Goal: Task Accomplishment & Management: Use online tool/utility

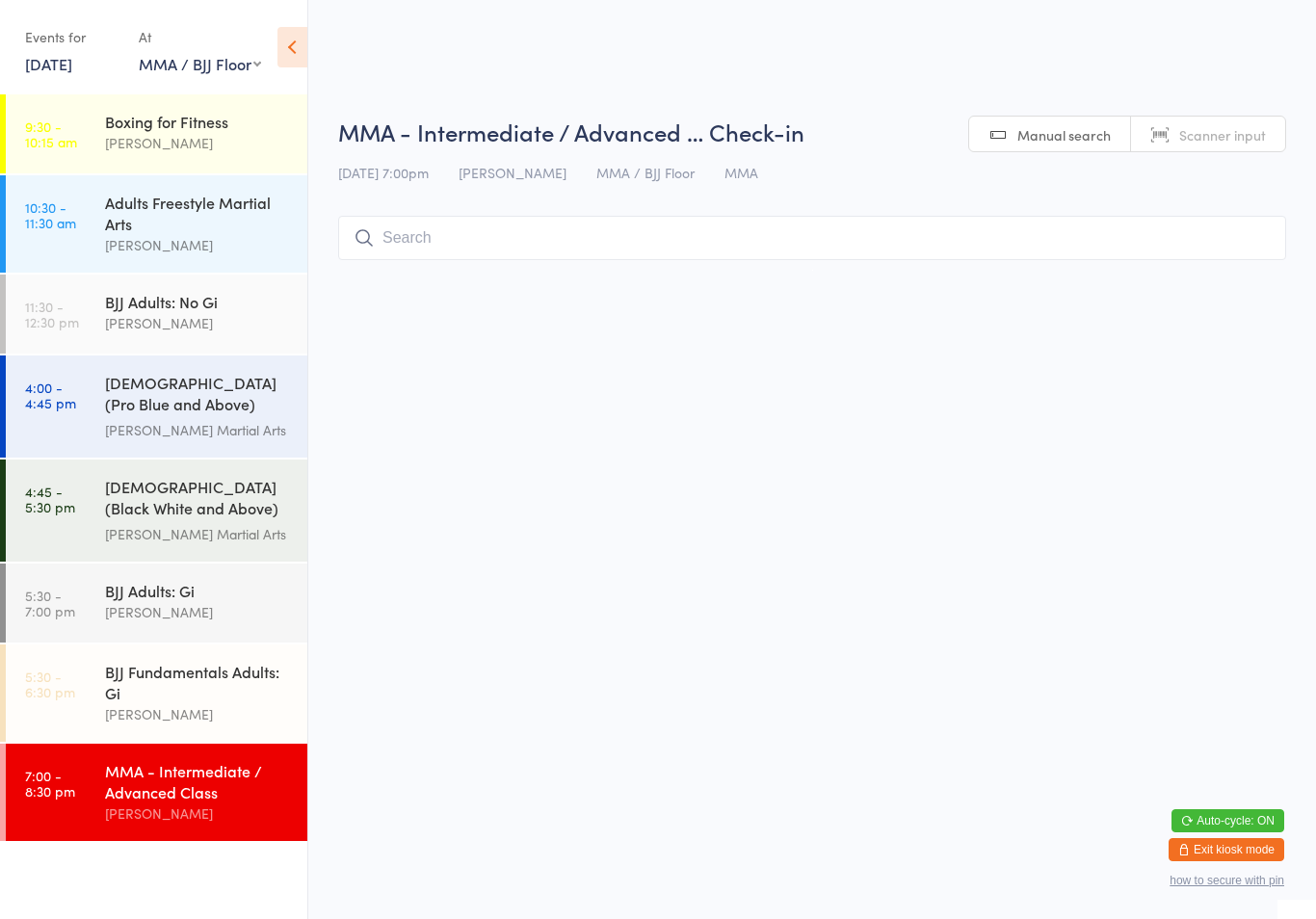
select select "1"
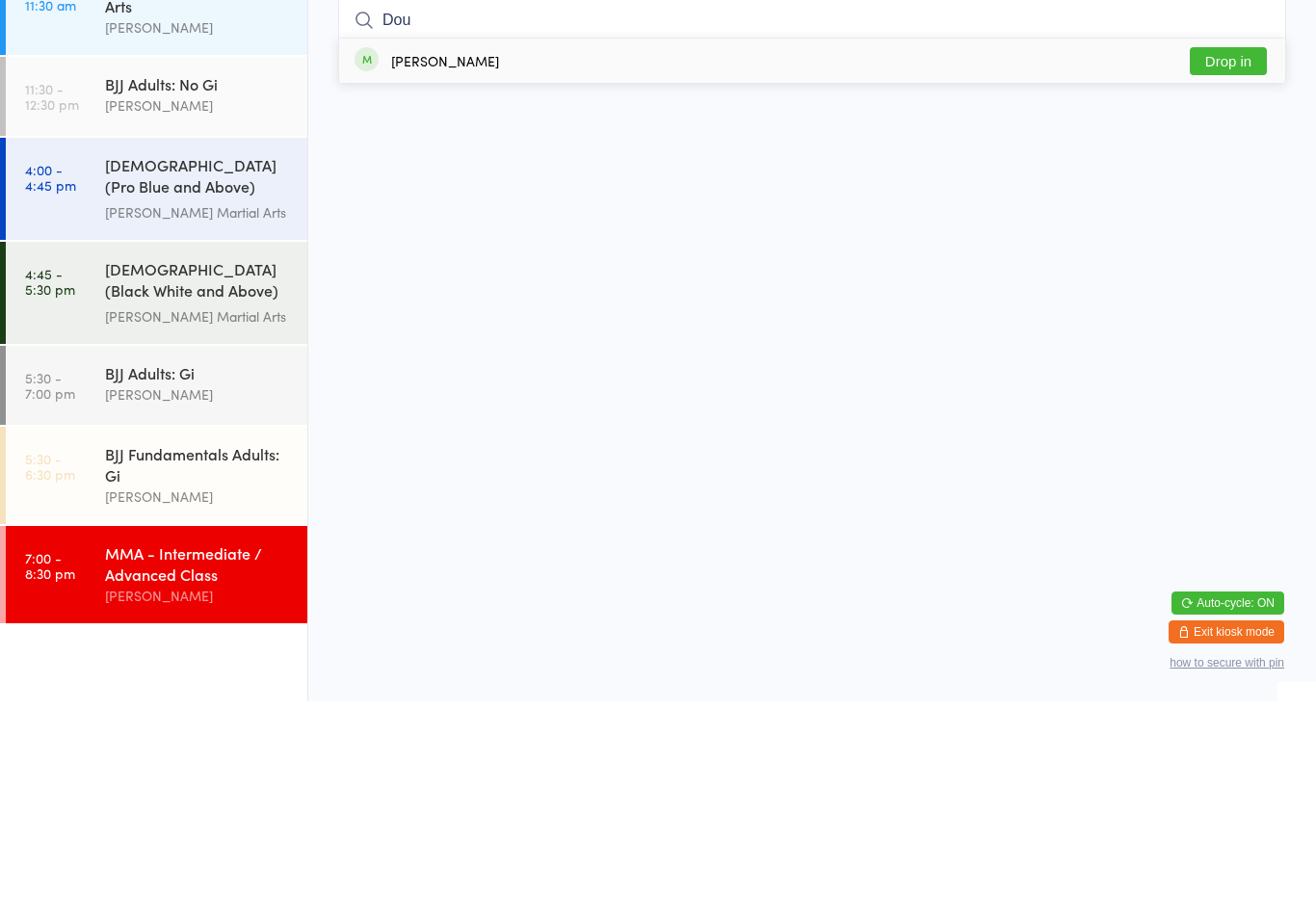
type input "Dou"
click at [1230, 265] on button "Drop in" at bounding box center [1228, 279] width 77 height 27
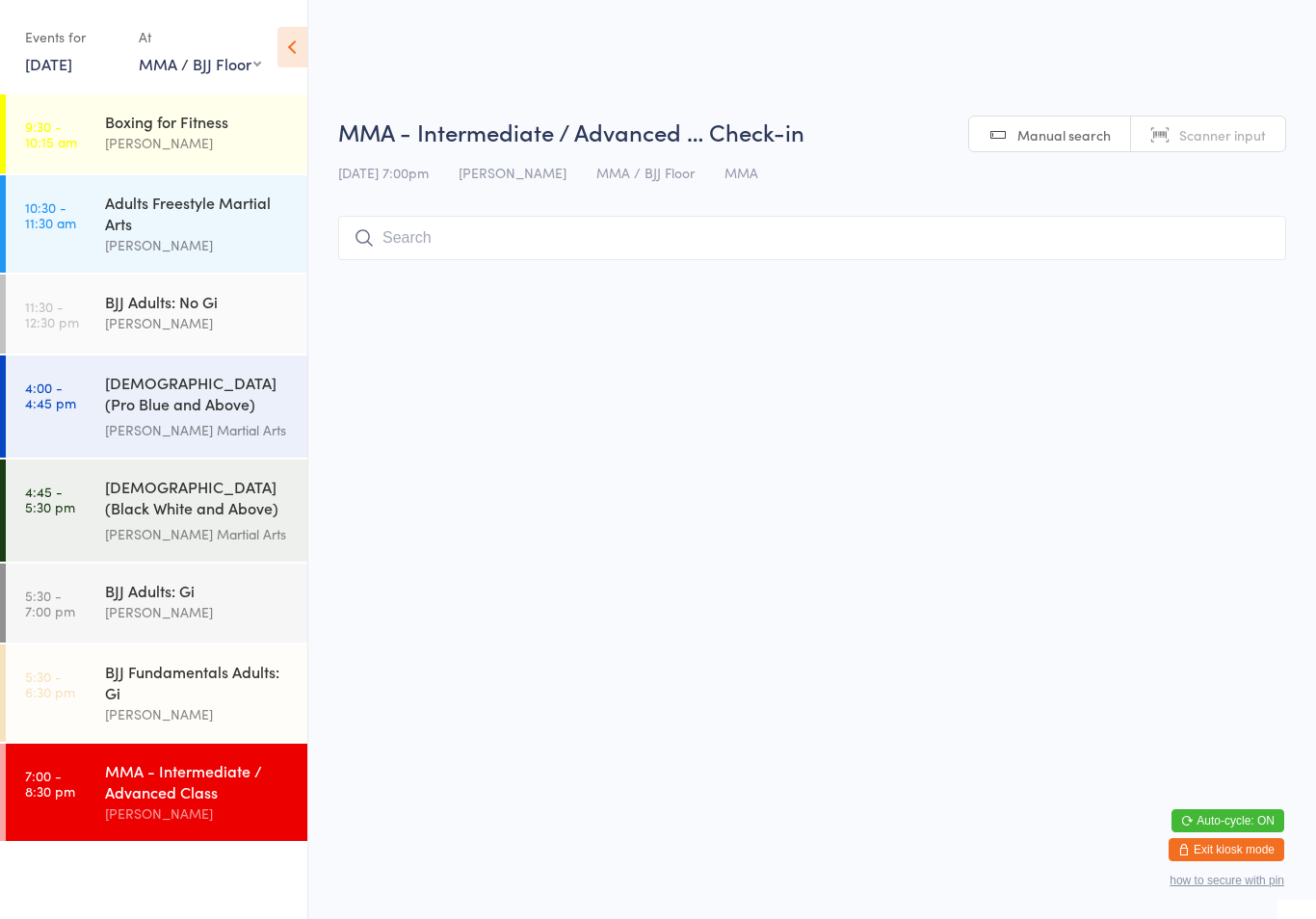
click at [485, 255] on input "search" at bounding box center [811, 238] width 948 height 44
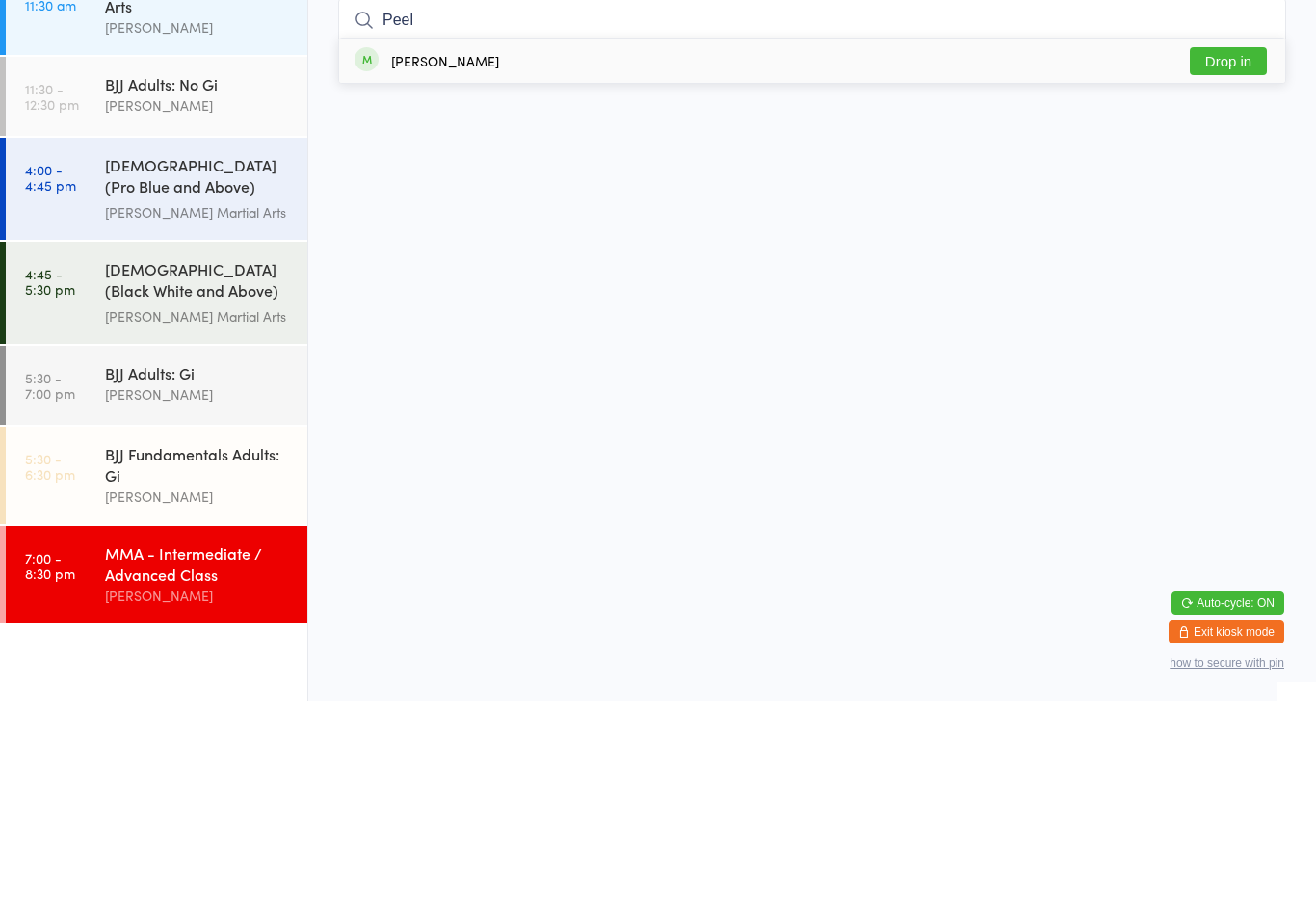
type input "Peel"
click at [1211, 265] on button "Drop in" at bounding box center [1228, 279] width 77 height 27
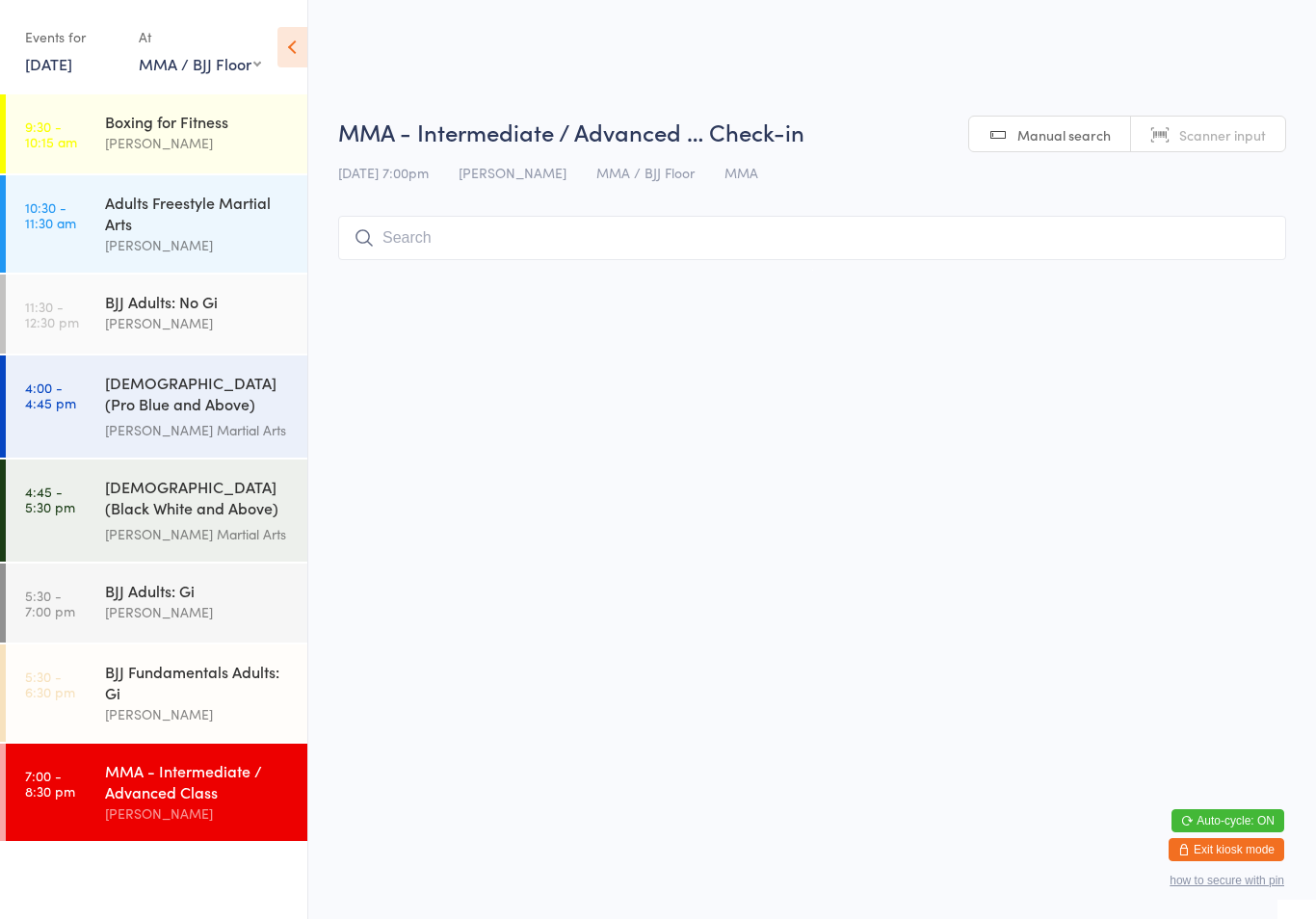
click at [568, 259] on input "search" at bounding box center [811, 238] width 948 height 44
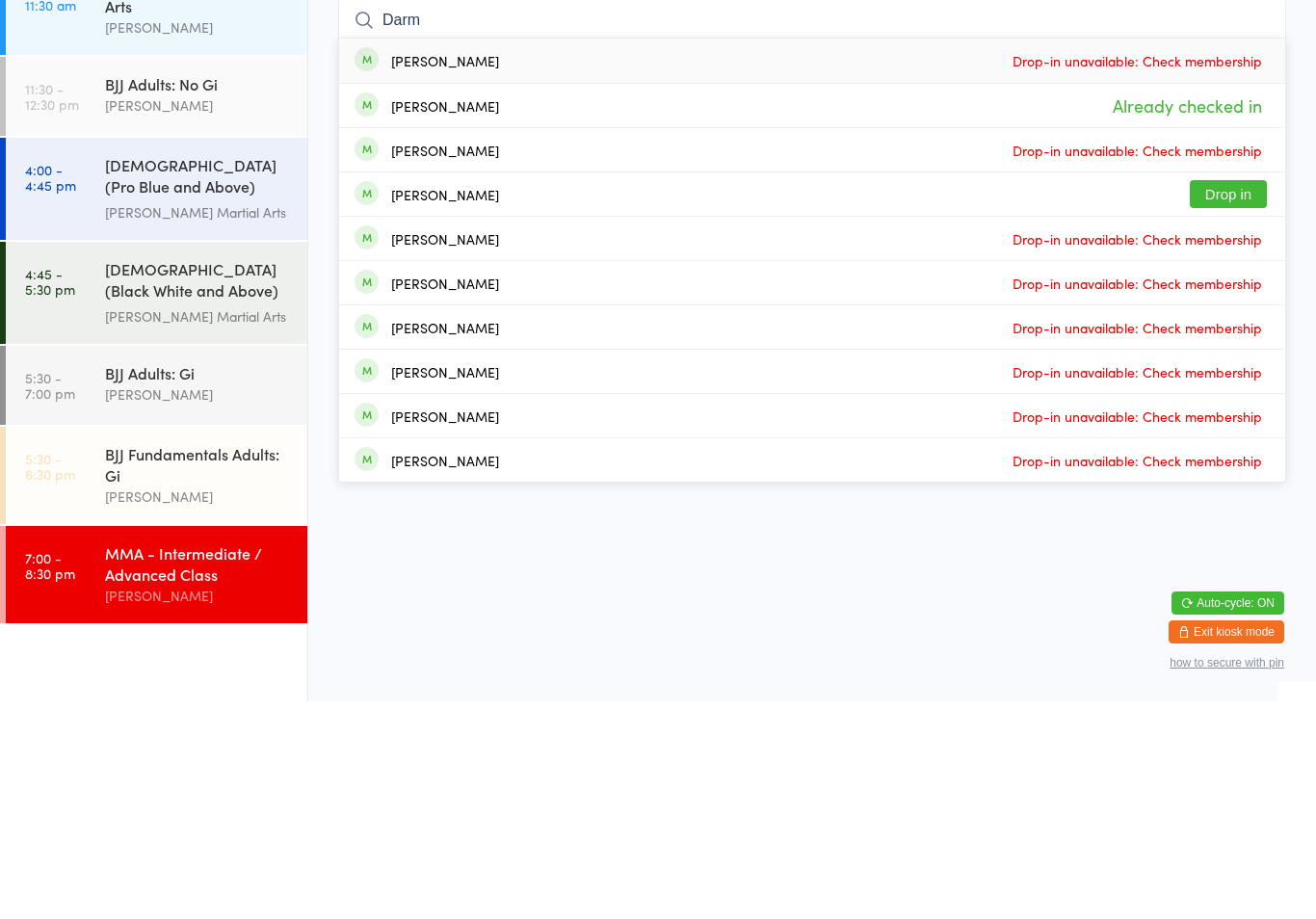
type input "Darm"
click at [1240, 398] on button "Drop in" at bounding box center [1228, 411] width 77 height 27
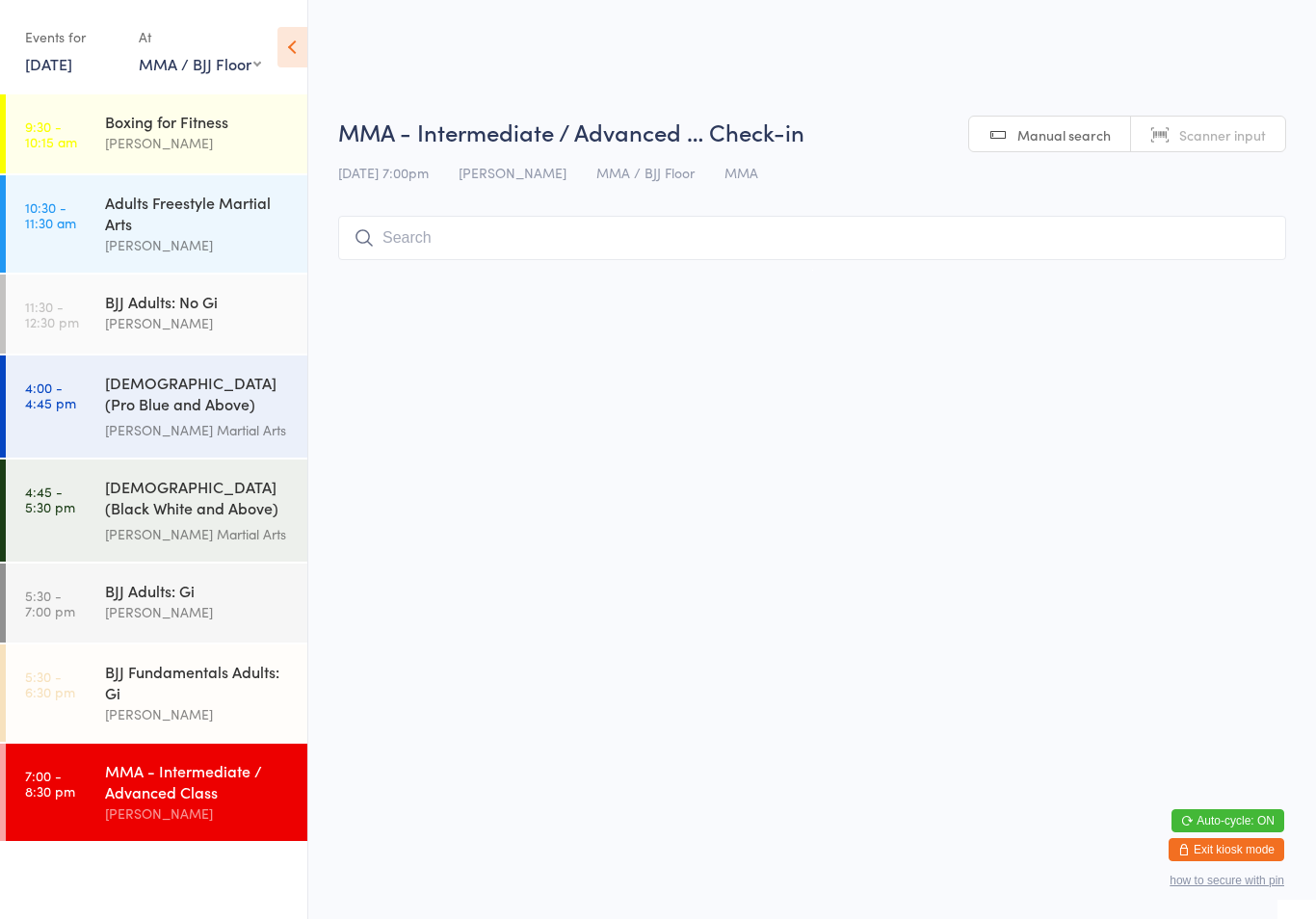
click at [939, 232] on input "search" at bounding box center [811, 238] width 948 height 44
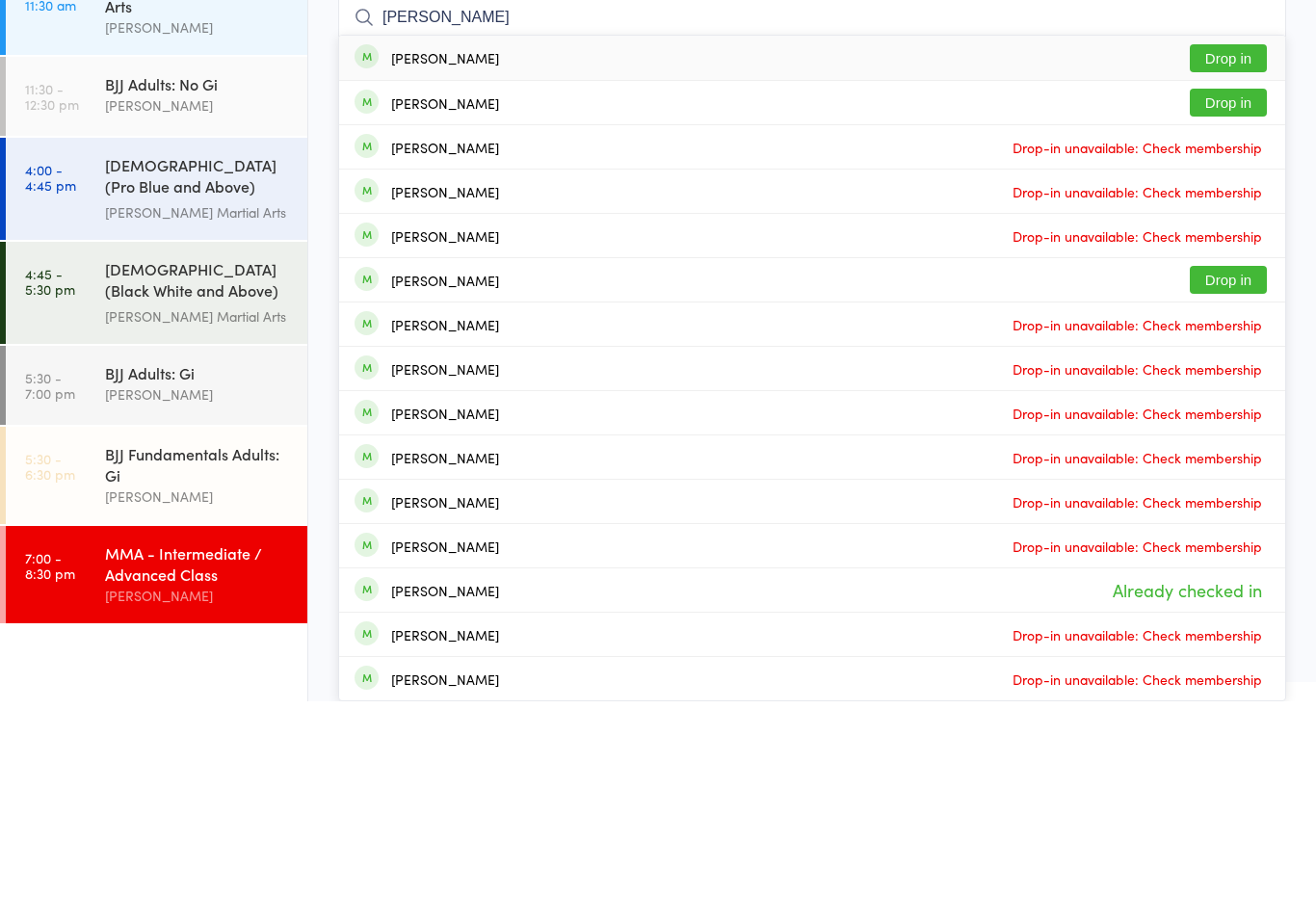
type input "[PERSON_NAME]"
click at [1239, 306] on button "Drop in" at bounding box center [1228, 320] width 77 height 27
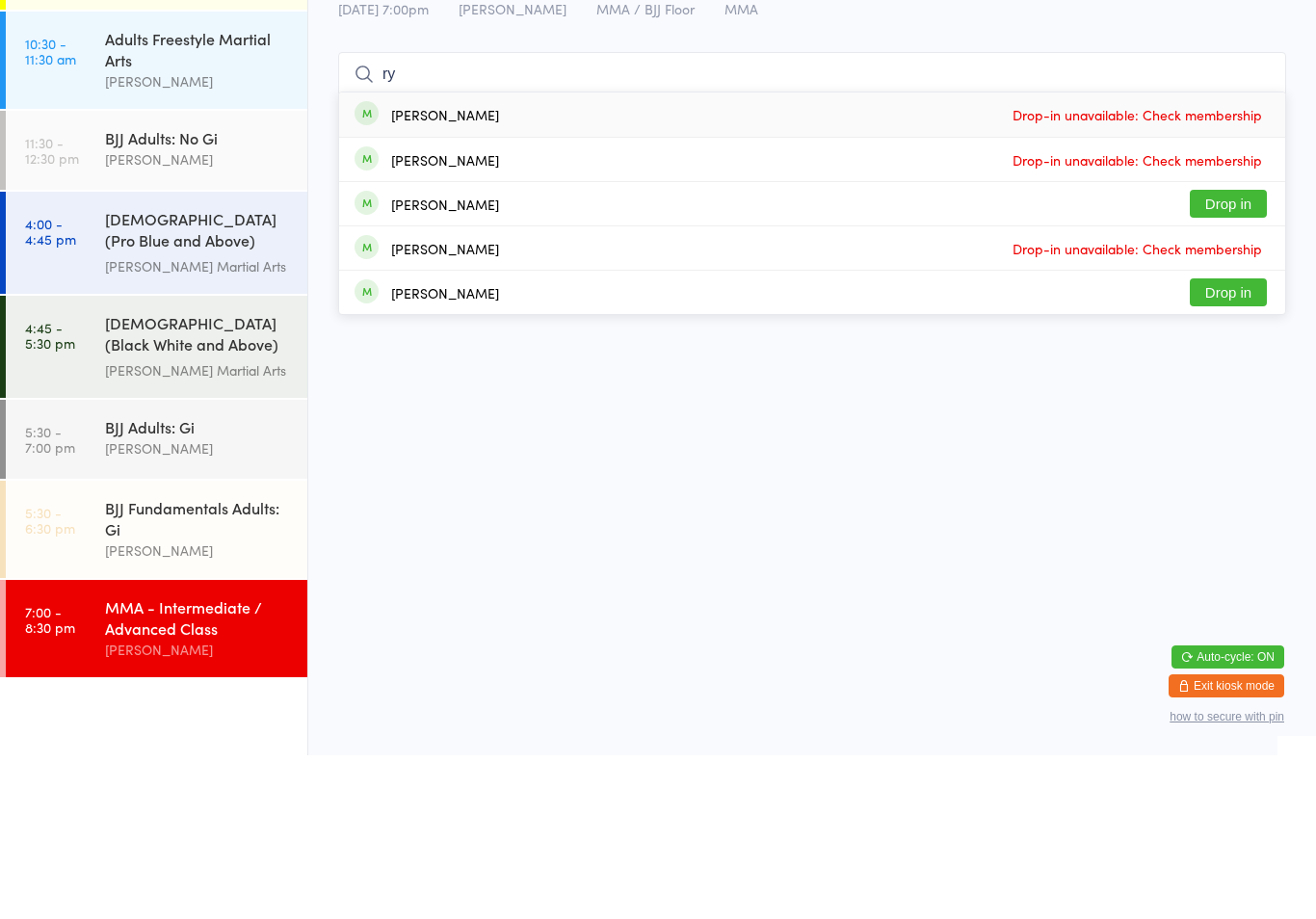
type input "ry"
click at [1236, 442] on button "Drop in" at bounding box center [1228, 456] width 77 height 27
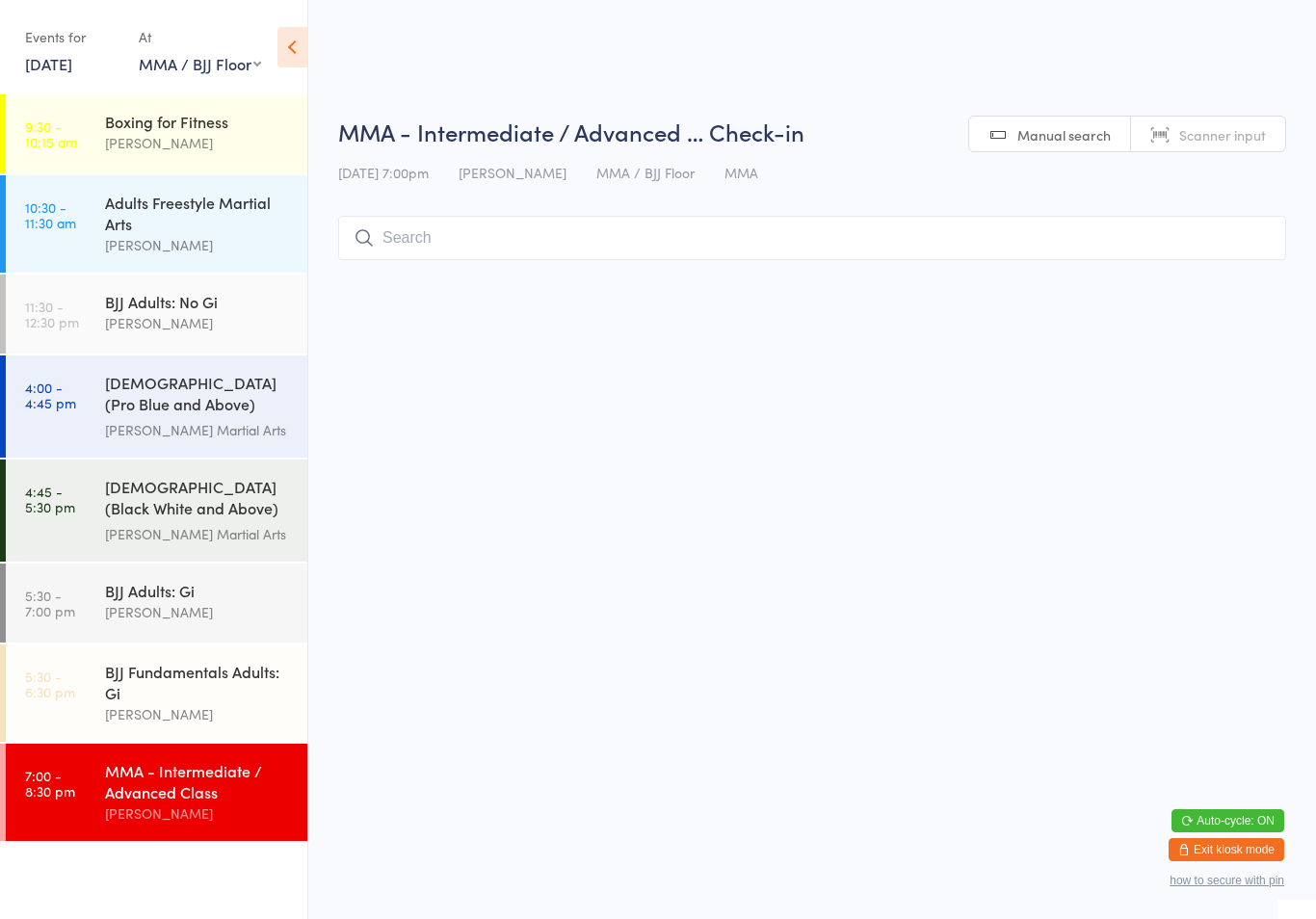
click at [960, 249] on input "search" at bounding box center [811, 238] width 948 height 44
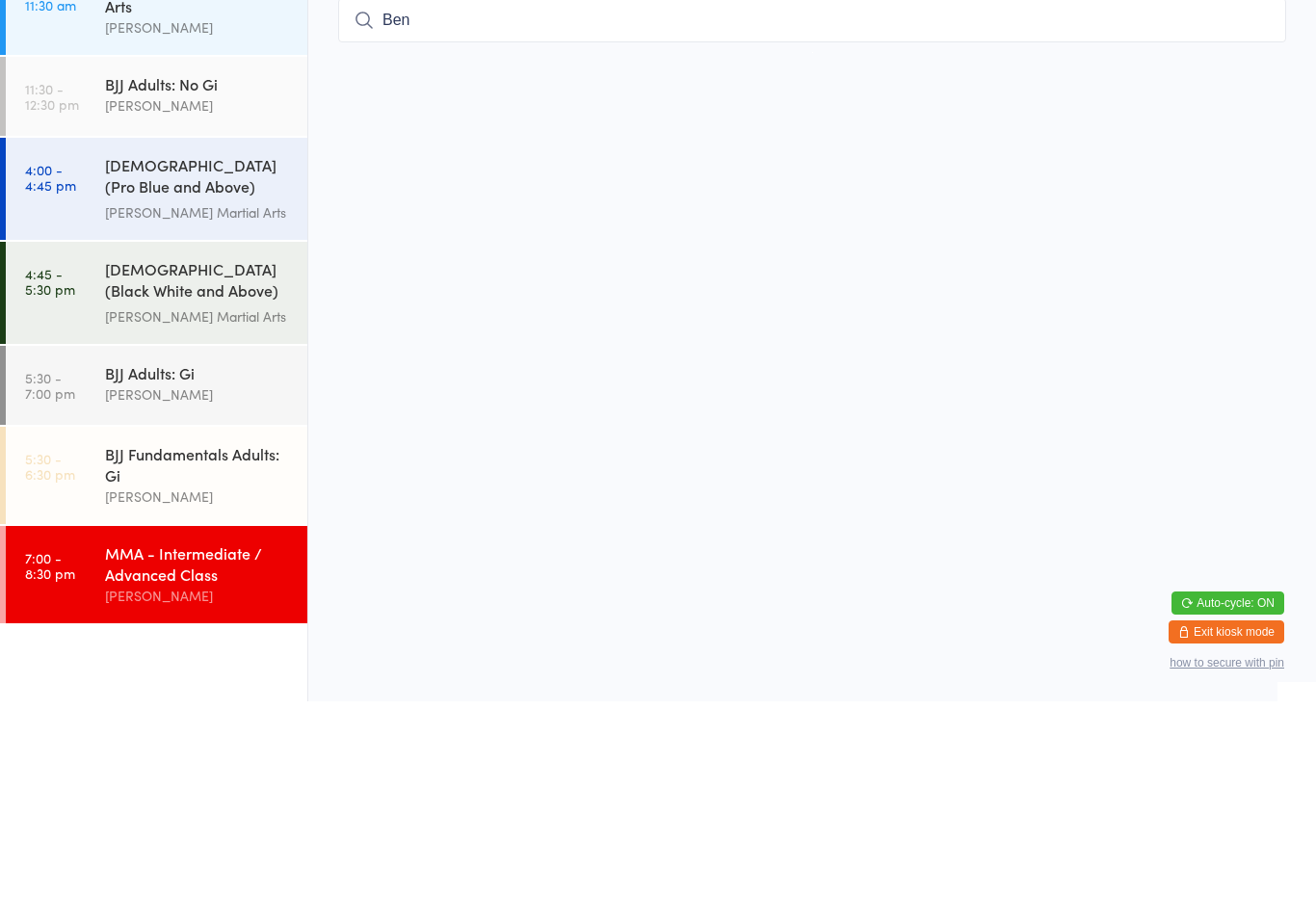
type input "Ben"
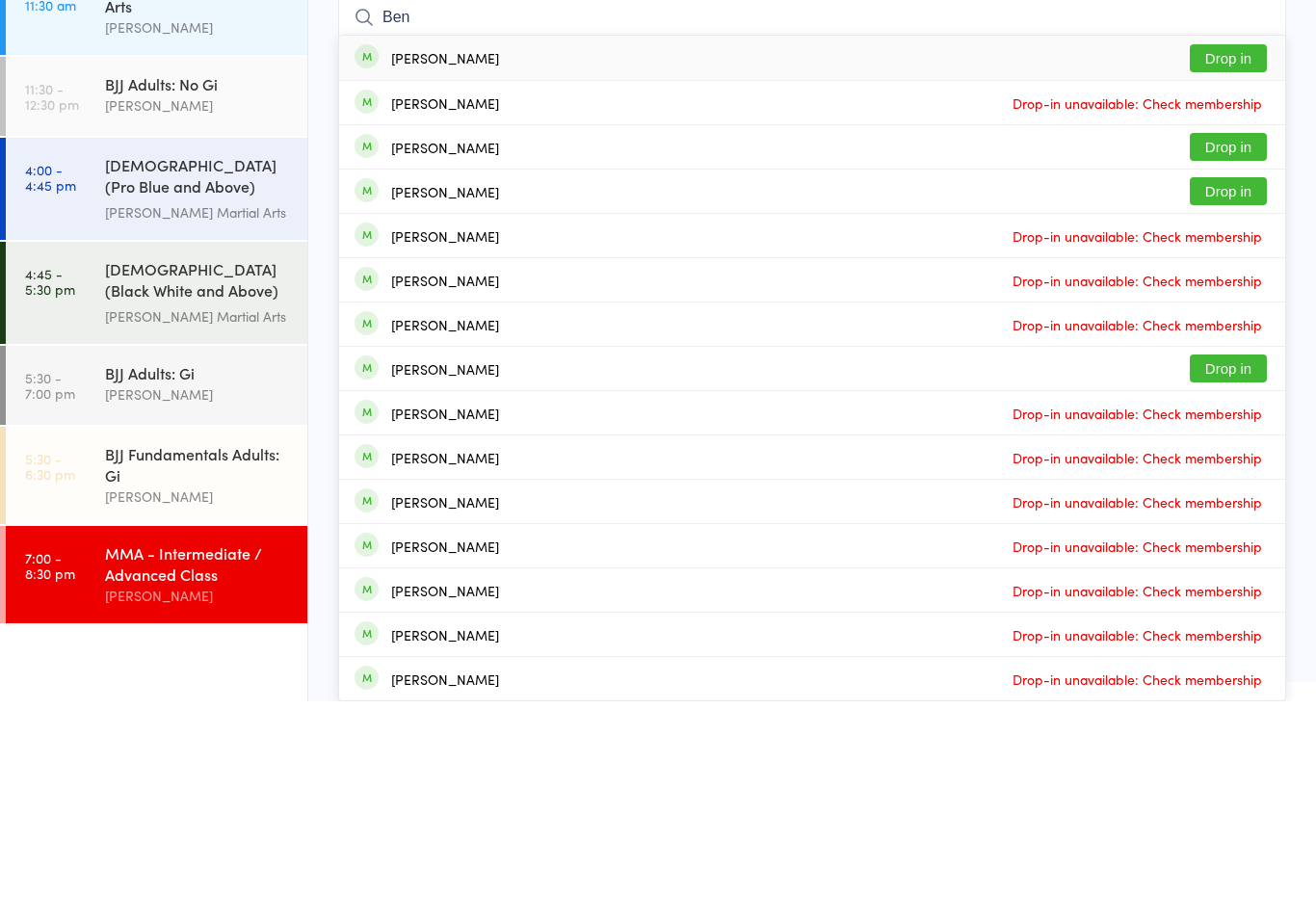
click at [1238, 395] on button "Drop in" at bounding box center [1228, 408] width 77 height 27
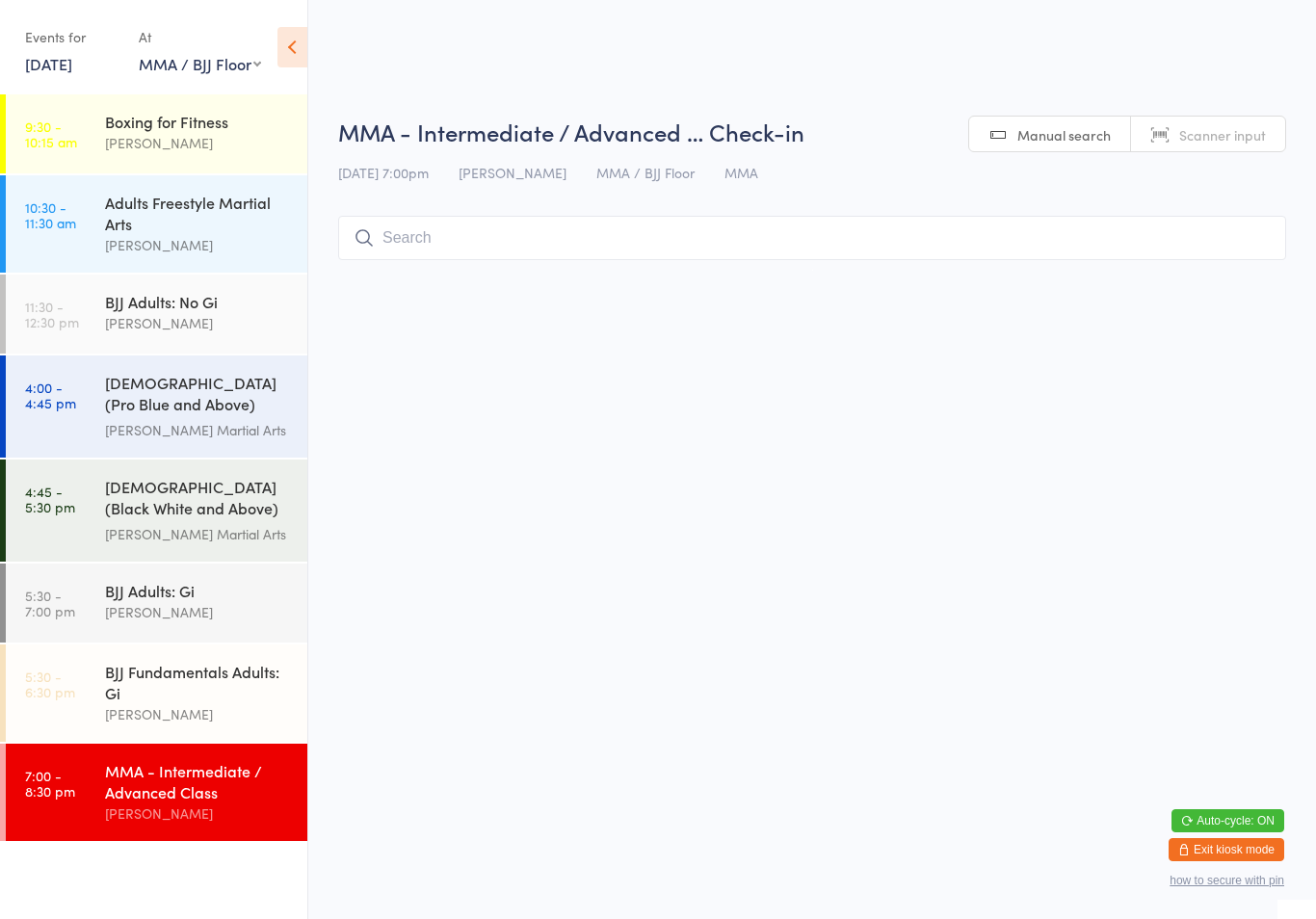
click at [177, 677] on div "BJJ Fundamentals Adults: Gi" at bounding box center [197, 681] width 186 height 42
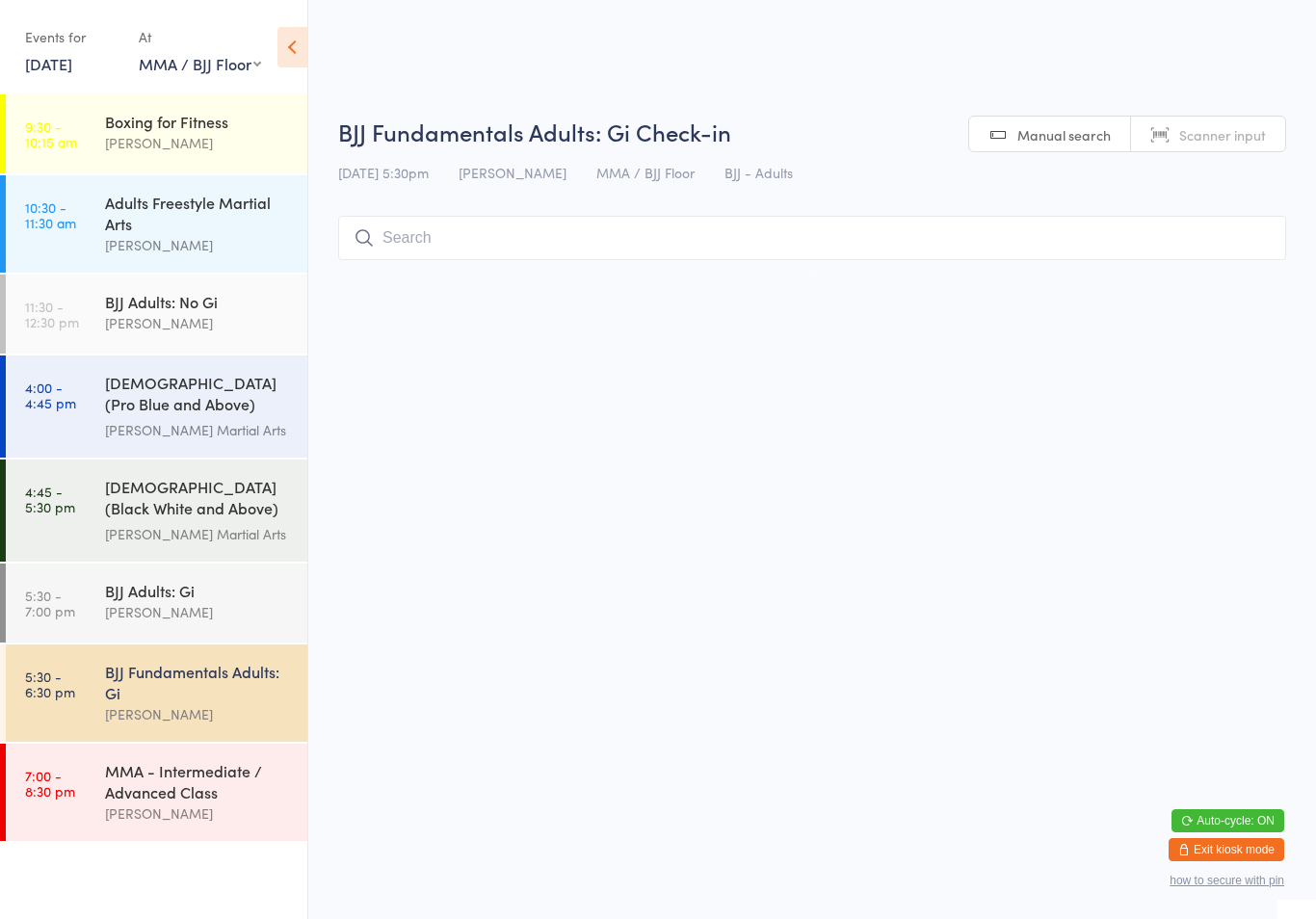
click at [490, 239] on input "search" at bounding box center [811, 238] width 948 height 44
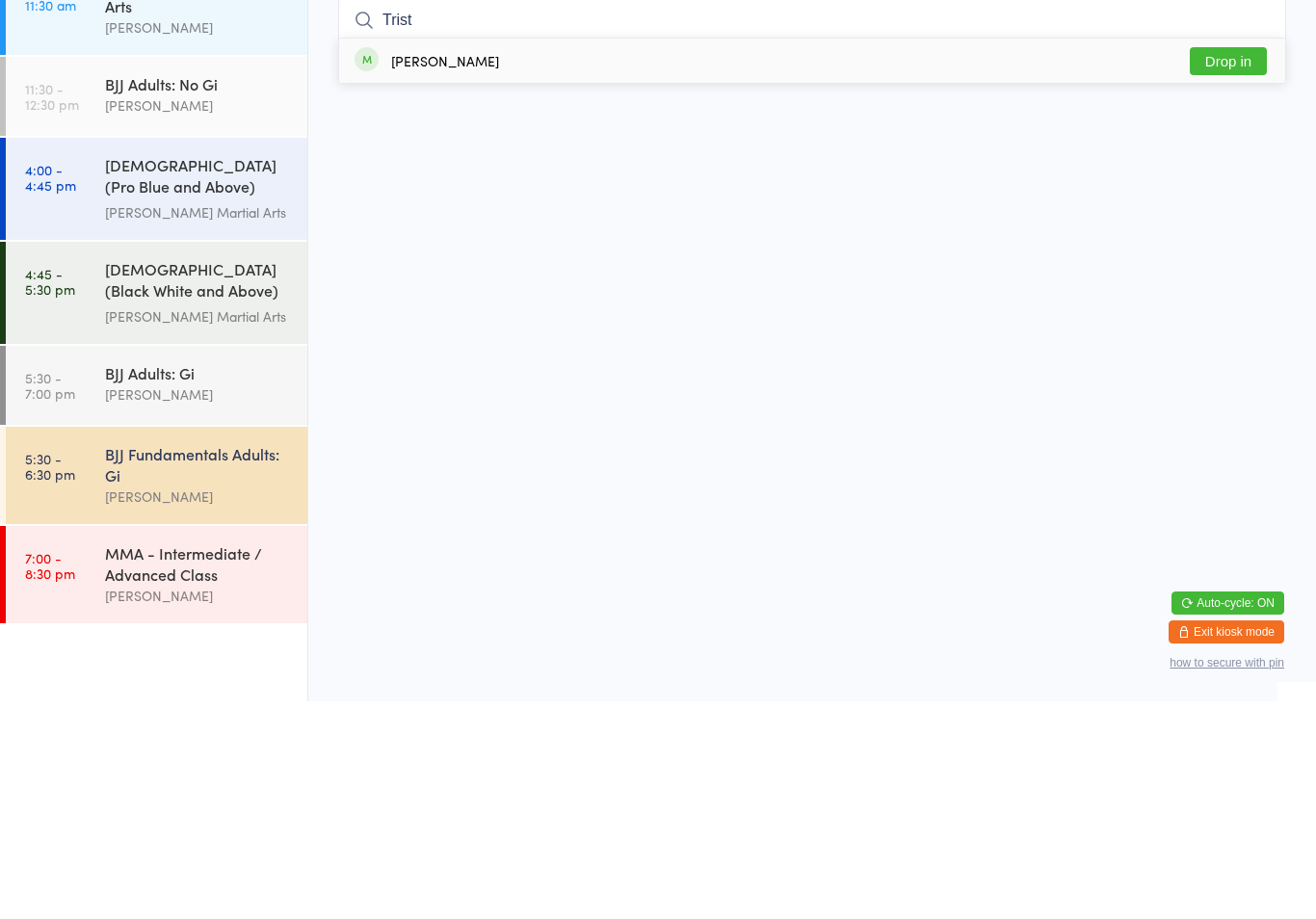
type input "Trist"
click at [541, 256] on div "[PERSON_NAME] Drop in" at bounding box center [811, 278] width 946 height 44
